Goal: Task Accomplishment & Management: Manage account settings

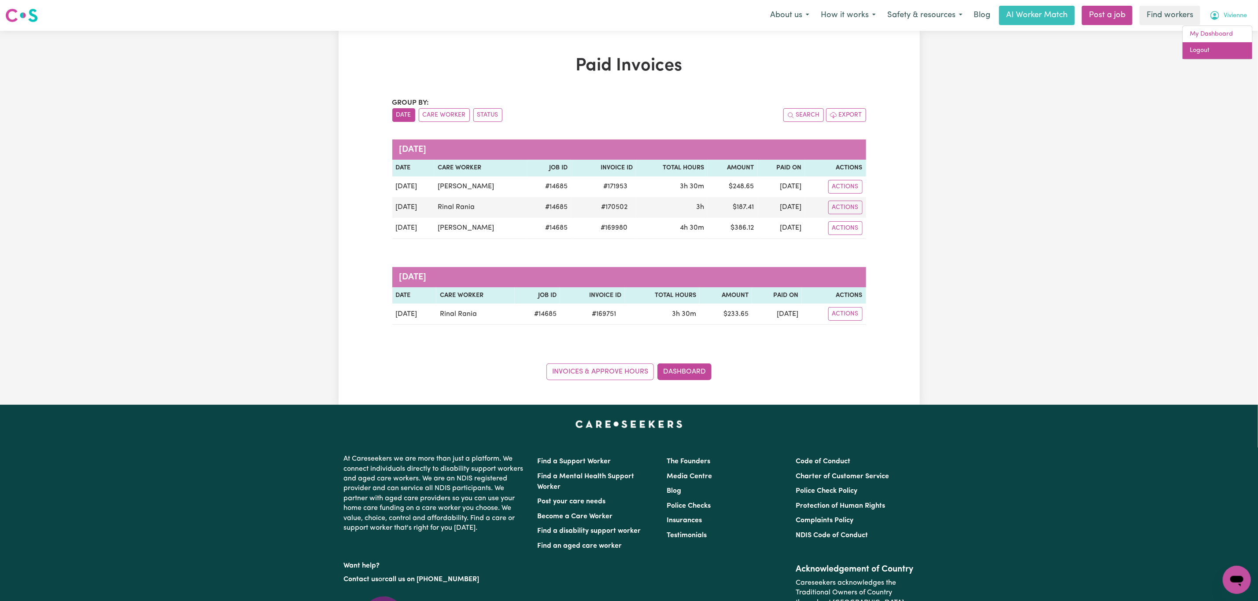
click at [1208, 49] on link "Logout" at bounding box center [1218, 50] width 70 height 17
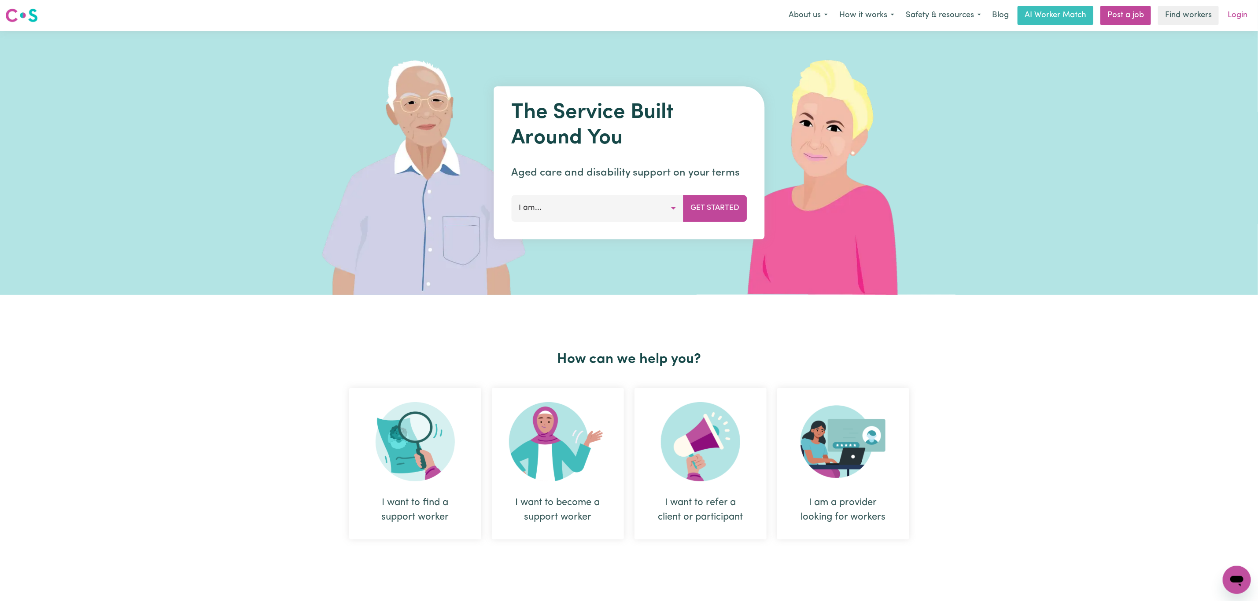
click at [1234, 18] on link "Login" at bounding box center [1237, 15] width 30 height 19
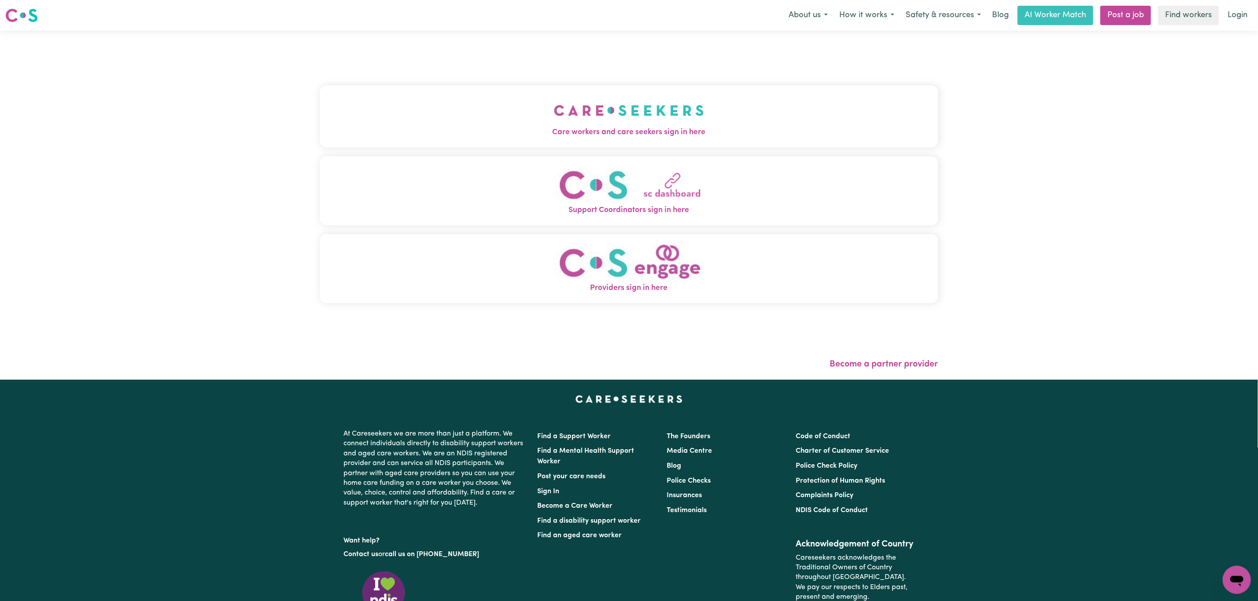
click at [598, 66] on div "Care workers and care seekers sign in here Support Coordinators sign in here Pr…" at bounding box center [629, 198] width 619 height 301
click at [567, 103] on img "Care workers and care seekers sign in here" at bounding box center [629, 110] width 150 height 33
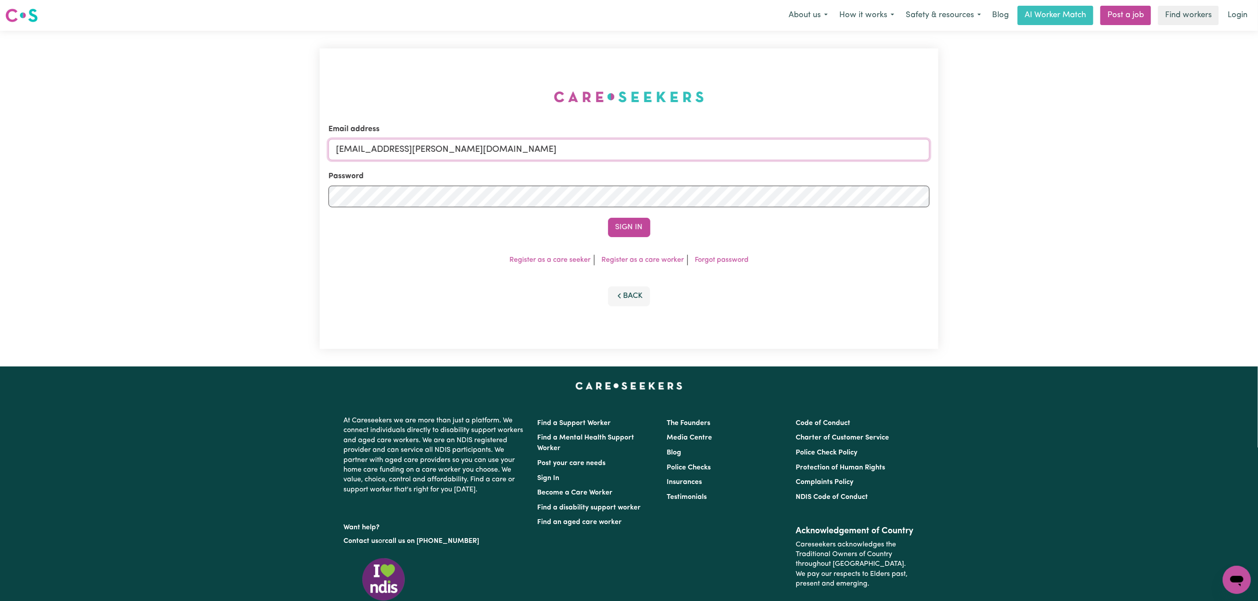
drag, startPoint x: 383, startPoint y: 151, endPoint x: 647, endPoint y: 156, distance: 264.3
click at [647, 156] on input "[EMAIL_ADDRESS][PERSON_NAME][DOMAIN_NAME]" at bounding box center [628, 149] width 601 height 21
paste input "[EMAIL_ADDRESS][DOMAIN_NAME]"
type input "[EMAIL_ADDRESS][DOMAIN_NAME]"
click at [644, 224] on button "Sign In" at bounding box center [629, 227] width 42 height 19
